Goal: Complete application form

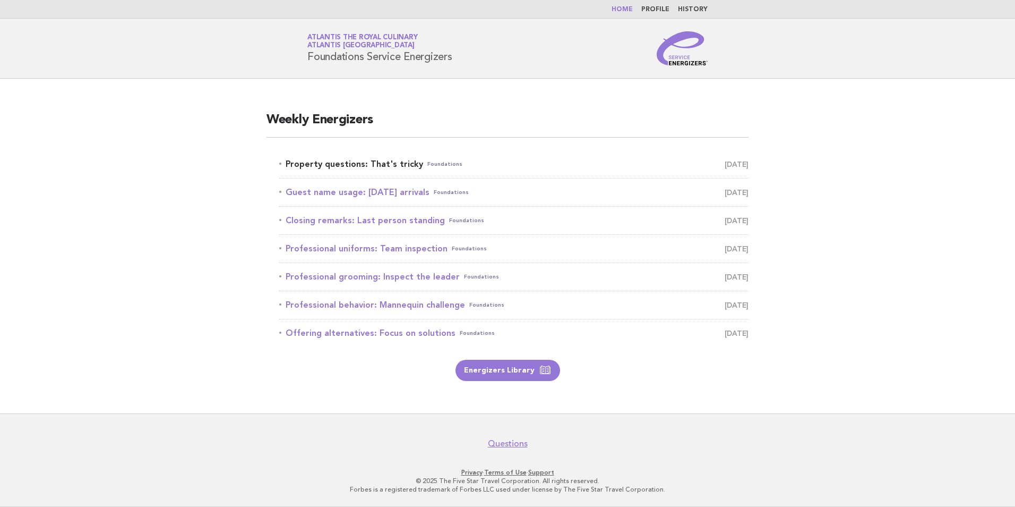
click at [392, 167] on link "Property questions: That's tricky Foundations August 31" at bounding box center [513, 164] width 469 height 15
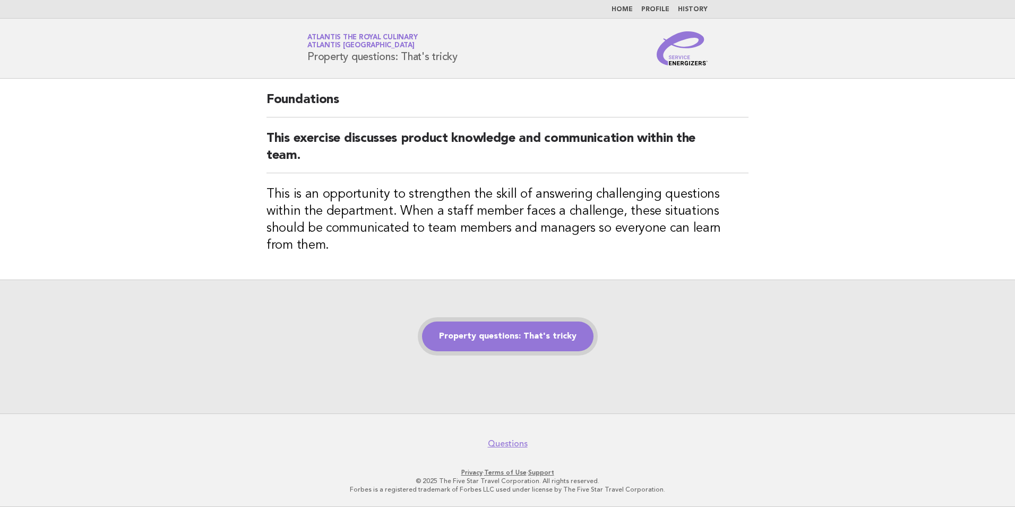
click at [490, 321] on link "Property questions: That's tricky" at bounding box center [508, 336] width 172 height 30
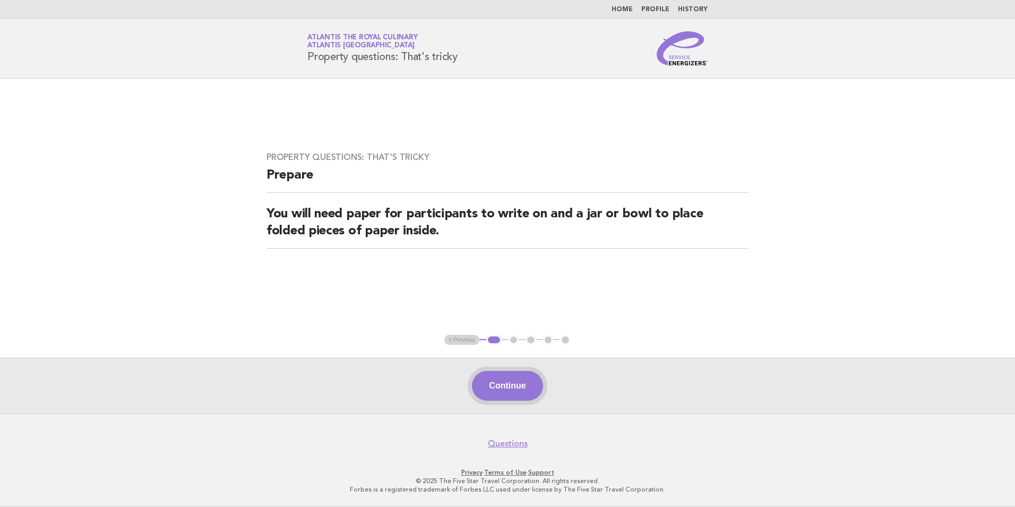
click at [504, 388] on button "Continue" at bounding box center [507, 386] width 71 height 30
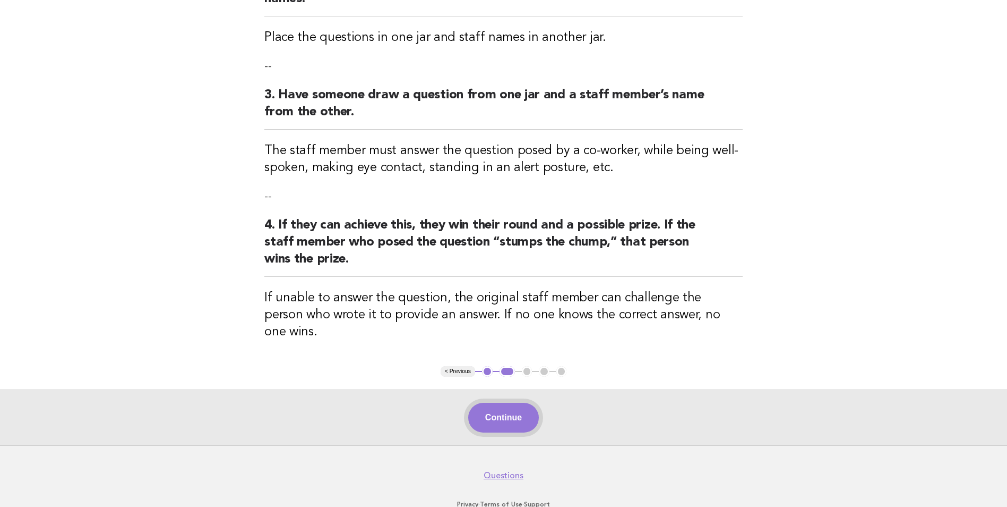
click at [523, 402] on button "Continue" at bounding box center [503, 417] width 71 height 30
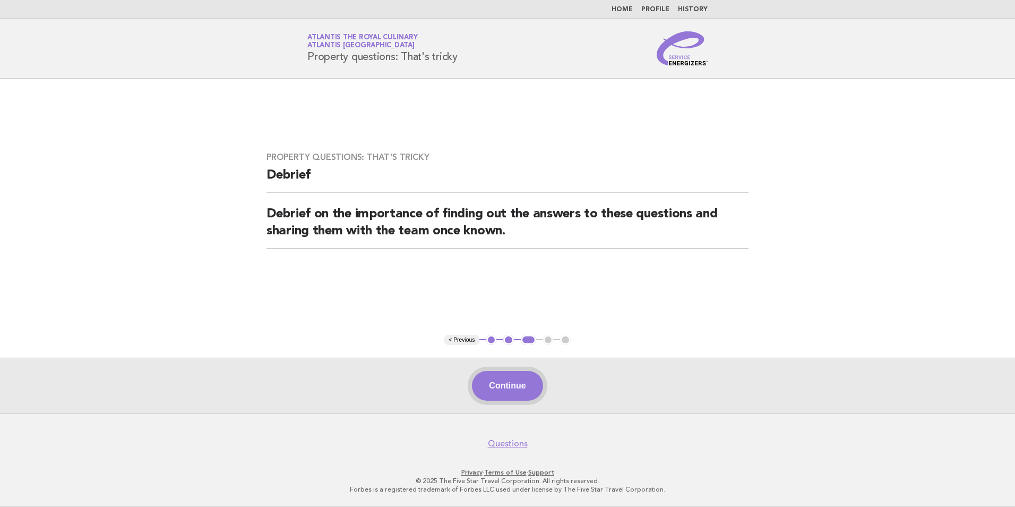
click at [510, 384] on button "Continue" at bounding box center [507, 386] width 71 height 30
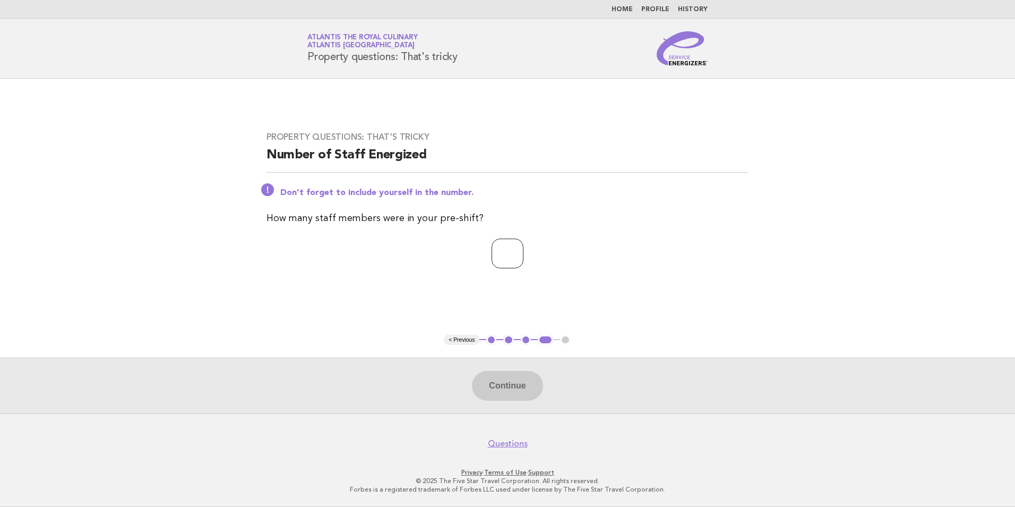
click at [524, 260] on input "number" at bounding box center [508, 253] width 32 height 30
type input "**"
click at [519, 385] on button "Continue" at bounding box center [507, 386] width 71 height 30
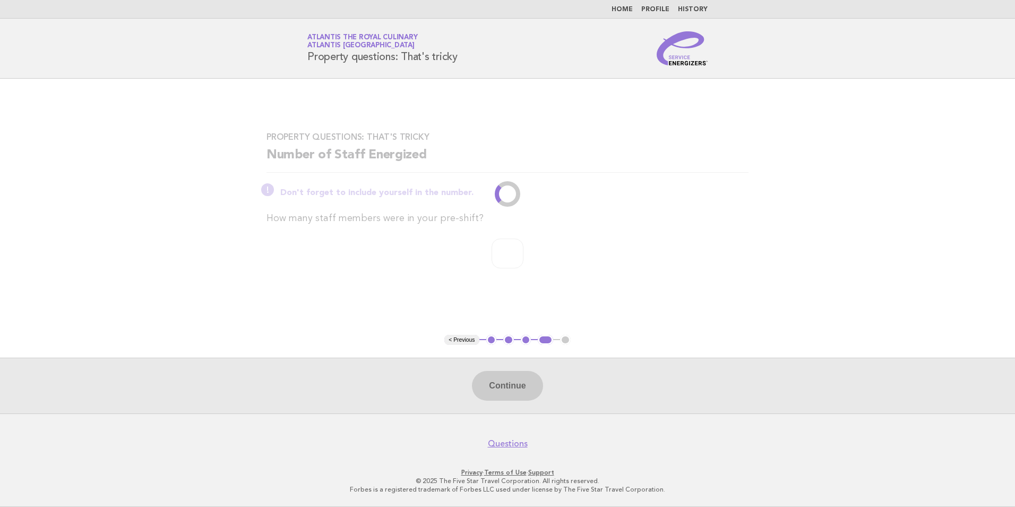
click at [849, 193] on main "Property questions: That's tricky Number of Staff Energized Don't forget to inc…" at bounding box center [507, 246] width 1015 height 335
